Goal: Task Accomplishment & Management: Complete application form

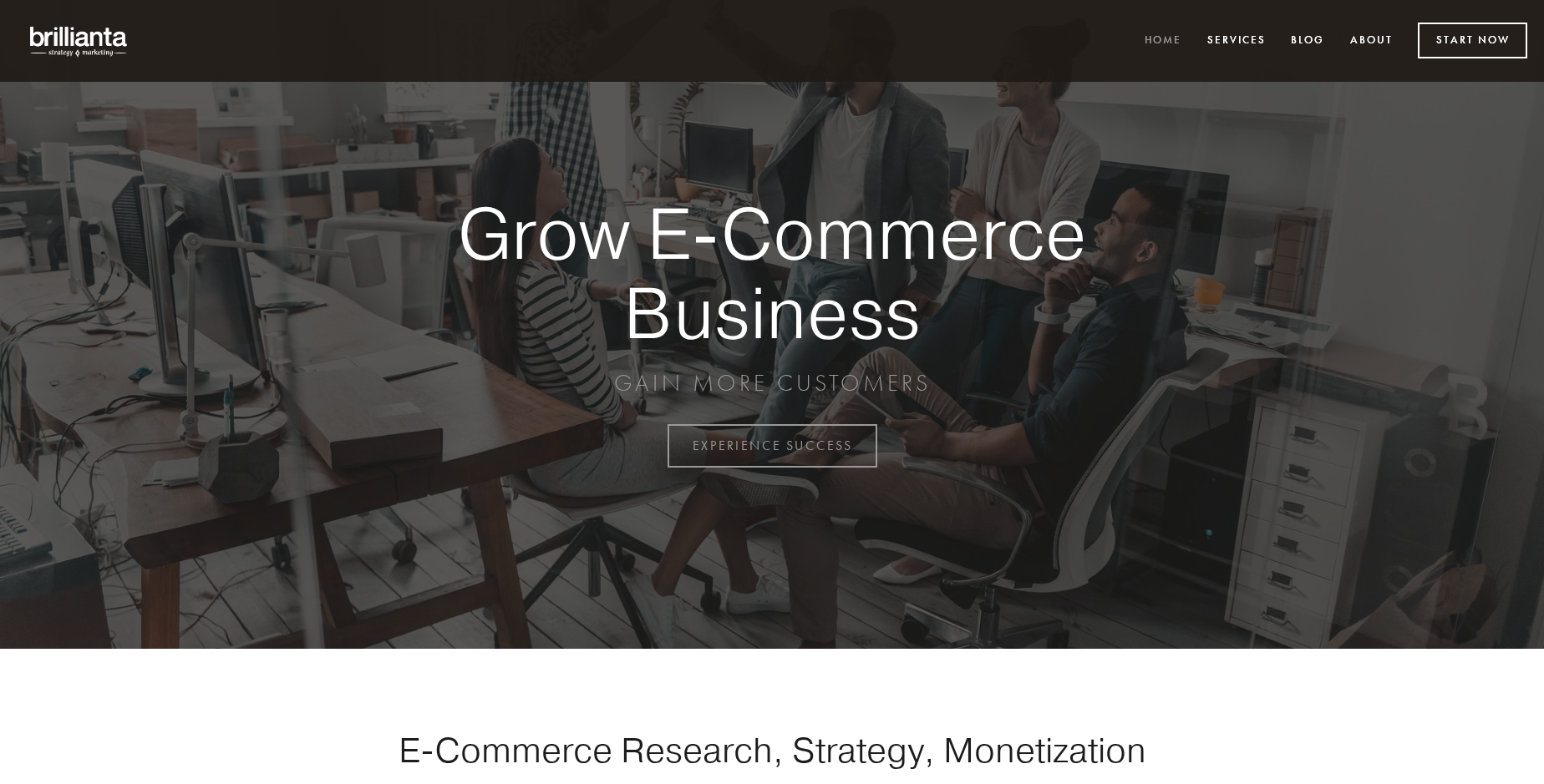
scroll to position [4379, 0]
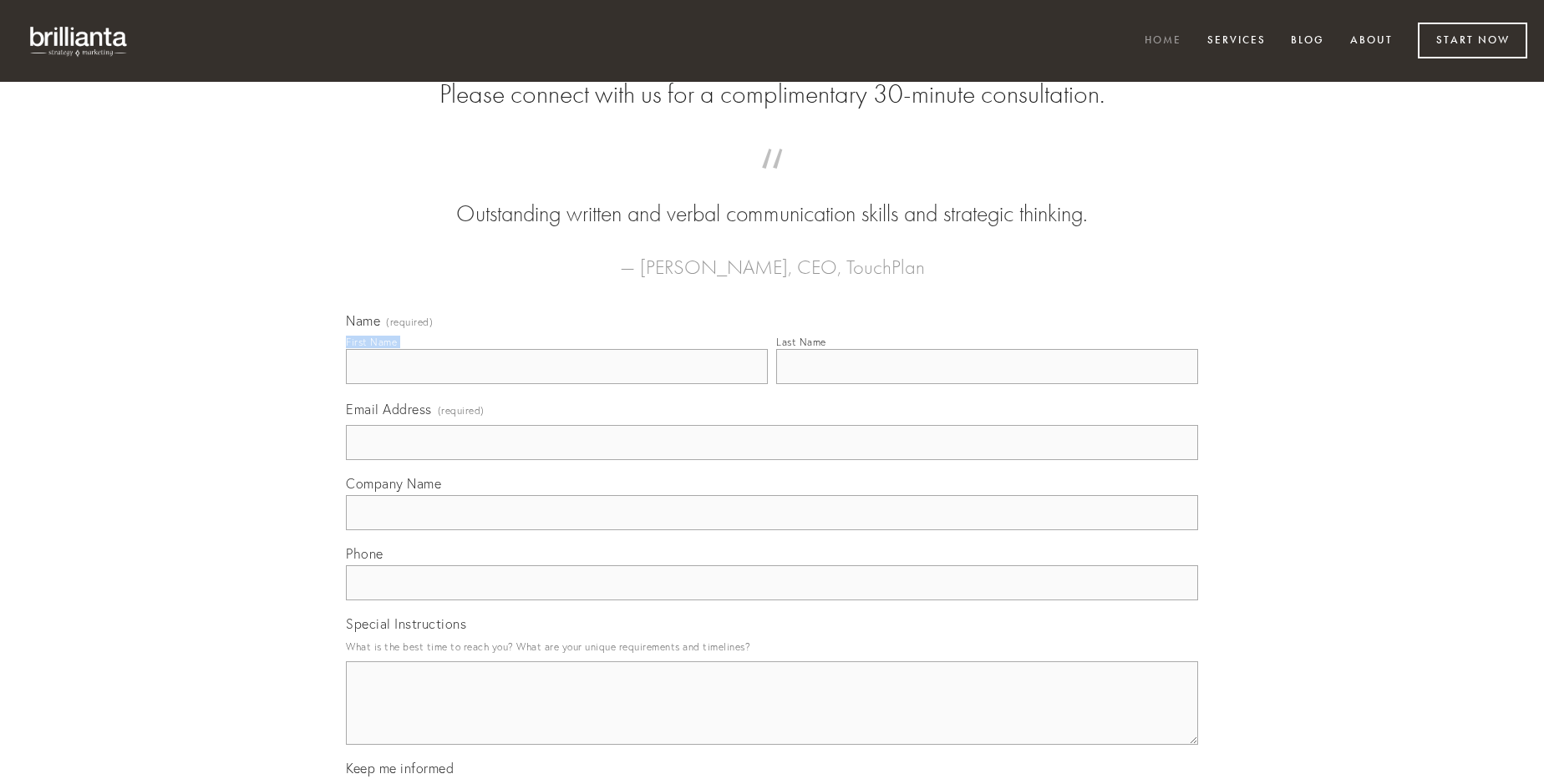
type input "[PERSON_NAME]"
click at [987, 384] on input "Last Name" at bounding box center [987, 367] width 422 height 35
type input "[PERSON_NAME]"
click at [772, 461] on input "Email Address (required)" at bounding box center [772, 443] width 852 height 35
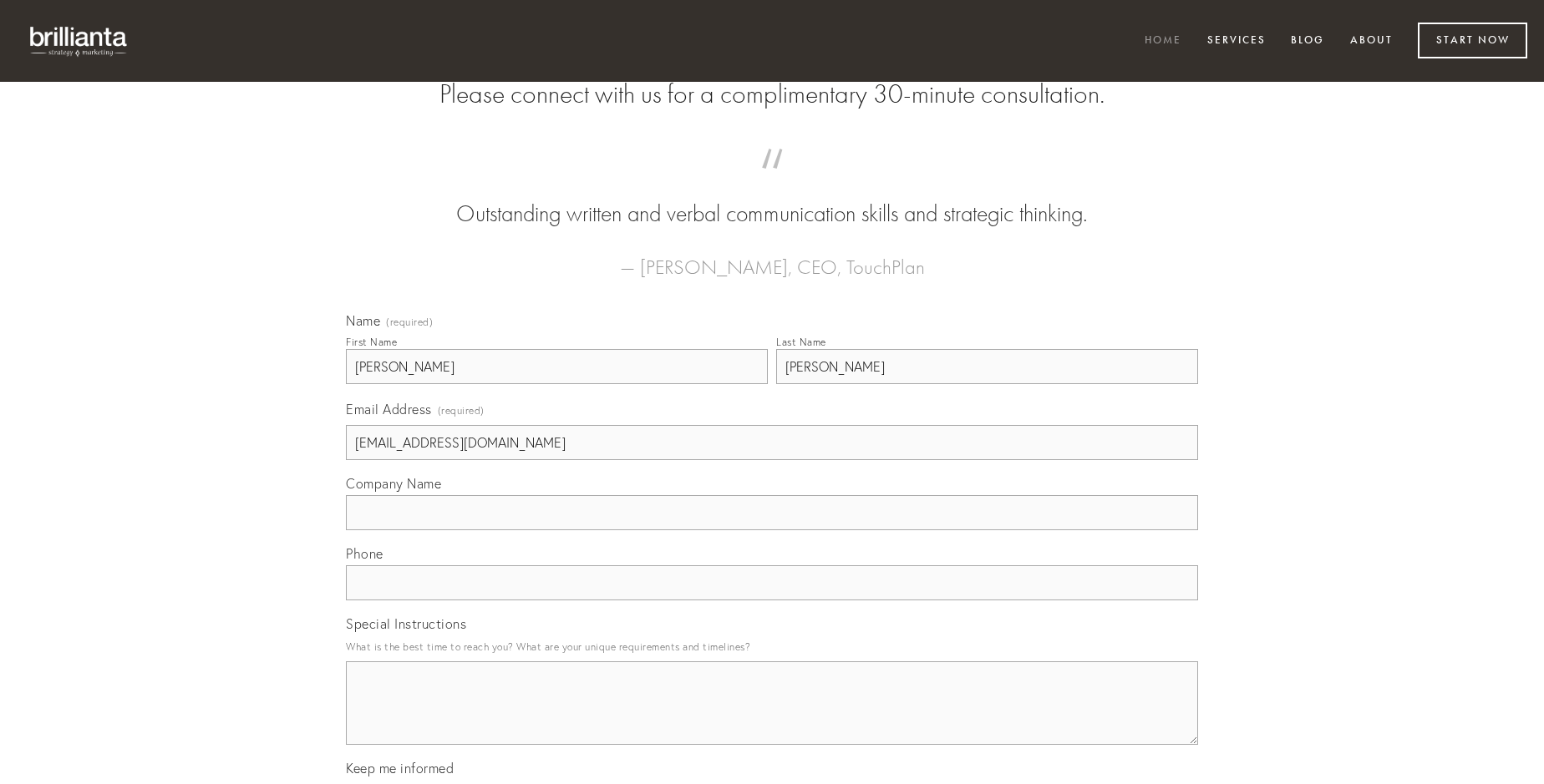
type input "[EMAIL_ADDRESS][DOMAIN_NAME]"
click at [772, 530] on input "Company Name" at bounding box center [772, 513] width 852 height 35
type input "accedo"
click at [772, 601] on input "text" at bounding box center [772, 583] width 852 height 35
click at [772, 718] on textarea "Special Instructions" at bounding box center [772, 703] width 852 height 83
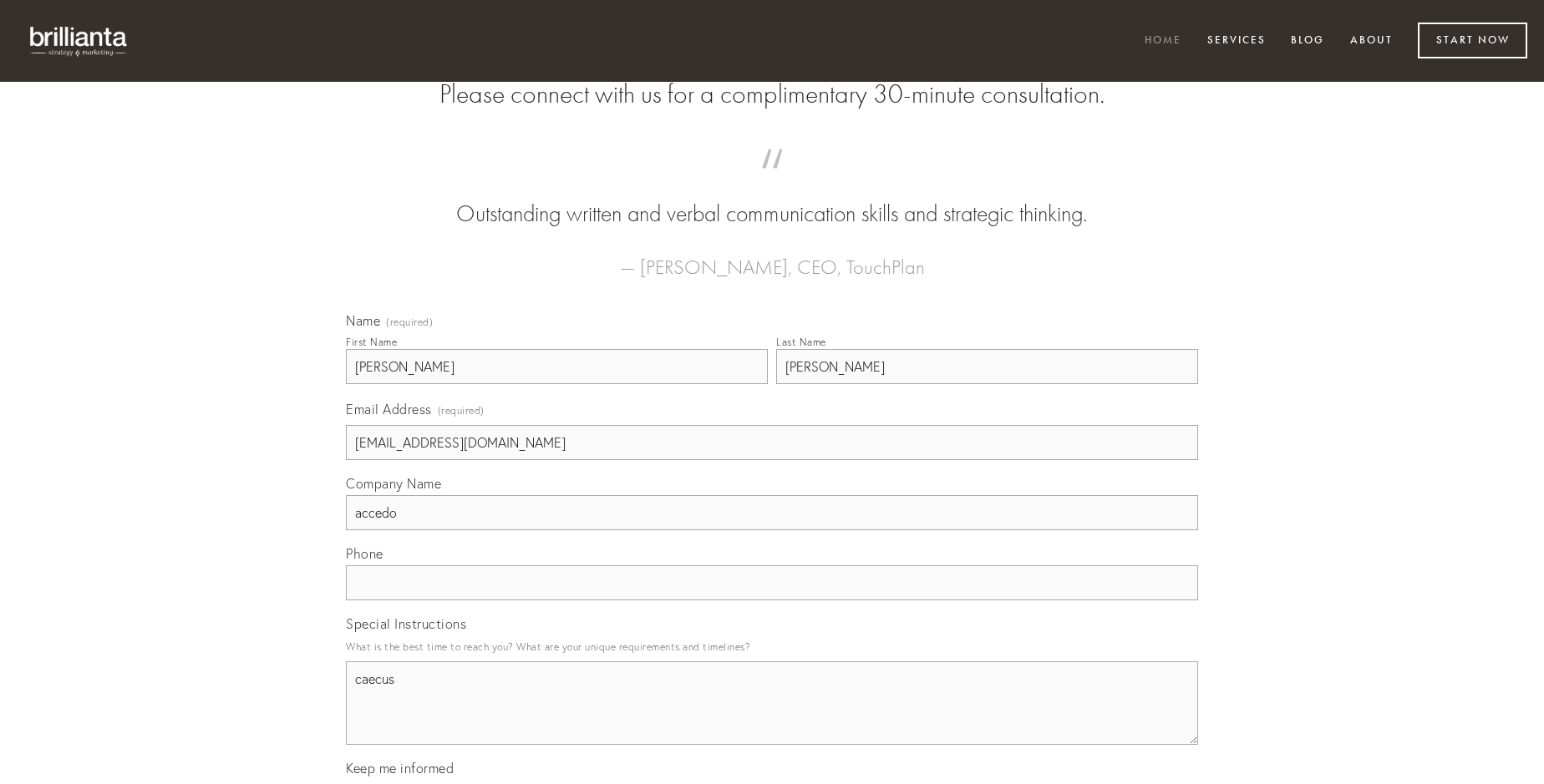
type textarea "caecus"
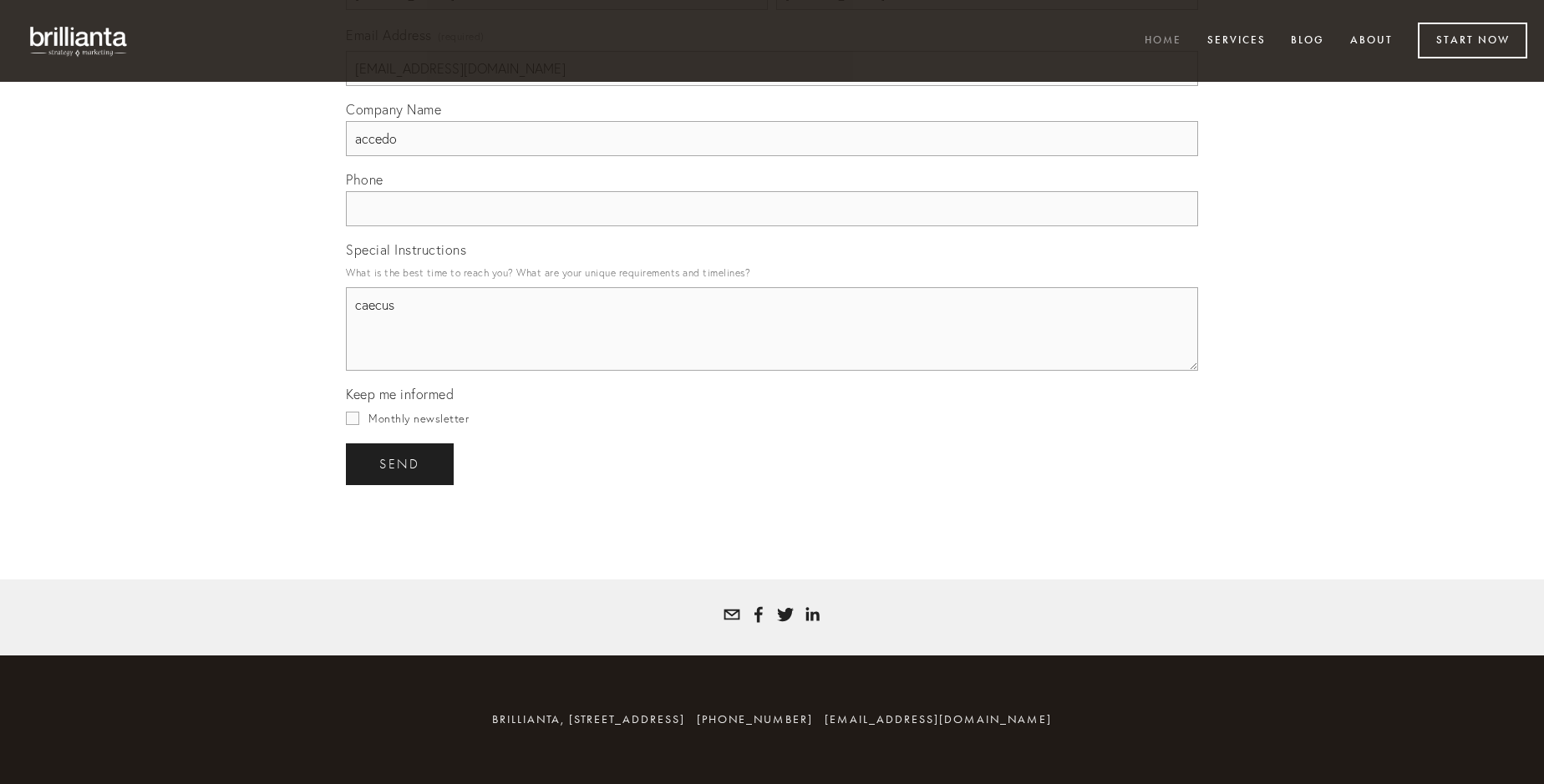
click at [401, 464] on span "send" at bounding box center [400, 464] width 41 height 15
